Goal: Use online tool/utility: Utilize a website feature to perform a specific function

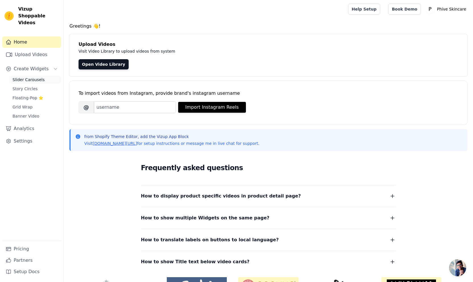
click at [19, 77] on span "Slider Carousels" at bounding box center [29, 80] width 32 height 6
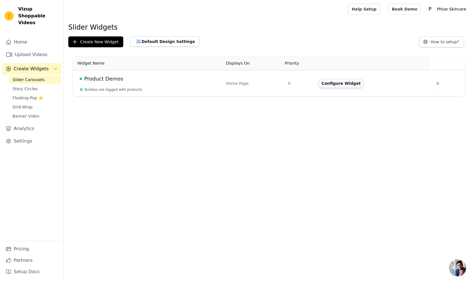
click at [333, 84] on button "Configure Widget" at bounding box center [341, 83] width 46 height 9
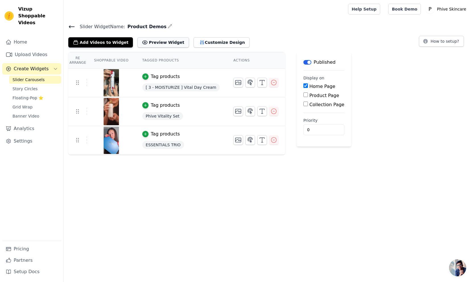
click at [149, 41] on button "Preview Widget" at bounding box center [162, 42] width 51 height 10
